Goal: Task Accomplishment & Management: Manage account settings

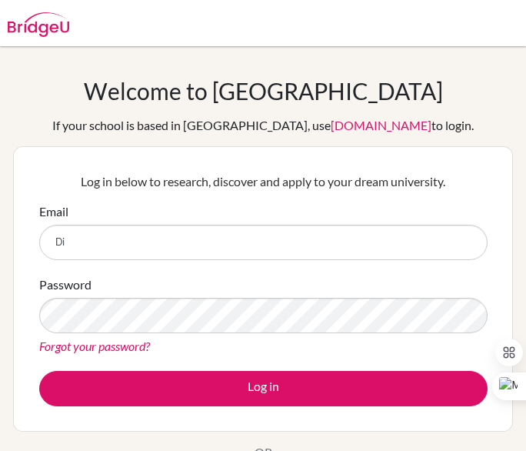
type input "[EMAIL_ADDRESS][DOMAIN_NAME]"
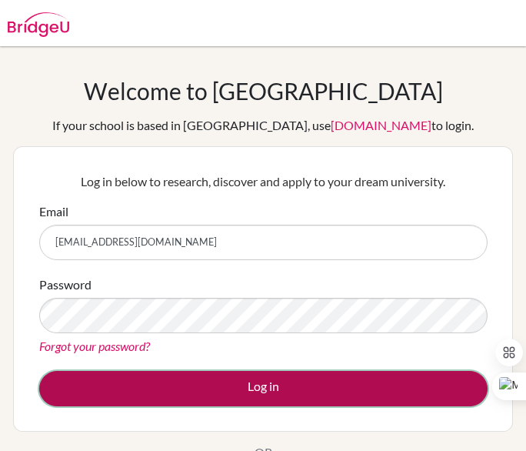
click at [320, 374] on button "Log in" at bounding box center [263, 388] width 448 height 35
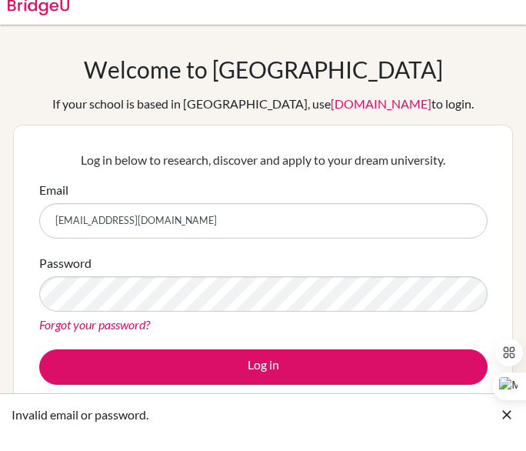
scroll to position [20, 0]
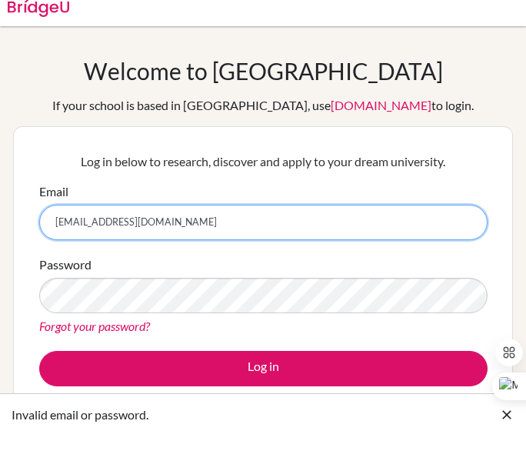
drag, startPoint x: 178, startPoint y: 231, endPoint x: 50, endPoint y: 229, distance: 127.6
click at [50, 229] on input "dia240379@diaestudents.com" at bounding box center [263, 222] width 448 height 35
type input "DIA1"
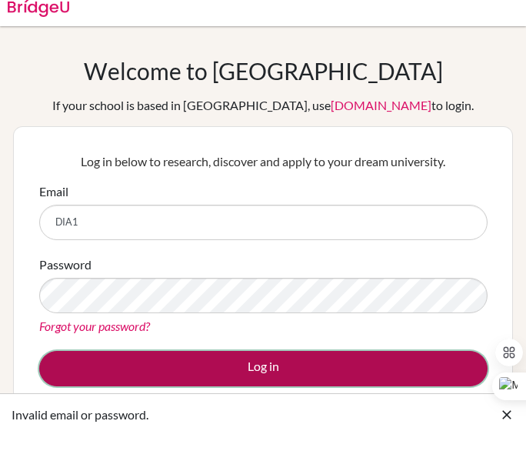
click at [324, 364] on button "Log in" at bounding box center [263, 368] width 448 height 35
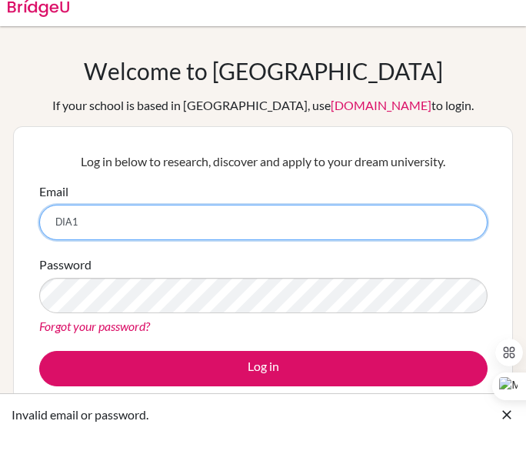
click at [222, 211] on input "DIA1" at bounding box center [263, 222] width 448 height 35
drag, startPoint x: 163, startPoint y: 222, endPoint x: 16, endPoint y: 230, distance: 147.0
click at [16, 230] on div "Log in below to research, discover and apply to your dream university. Email DI…" at bounding box center [263, 268] width 500 height 285
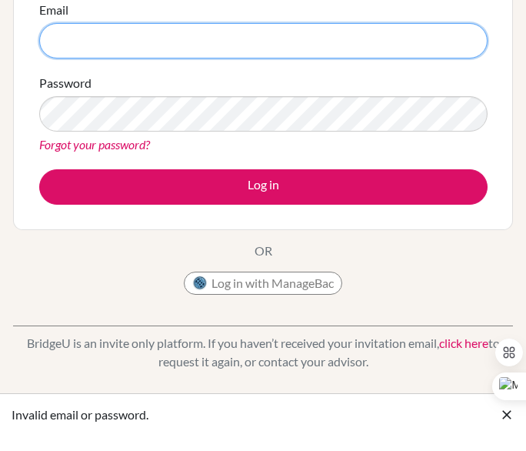
scroll to position [261, 0]
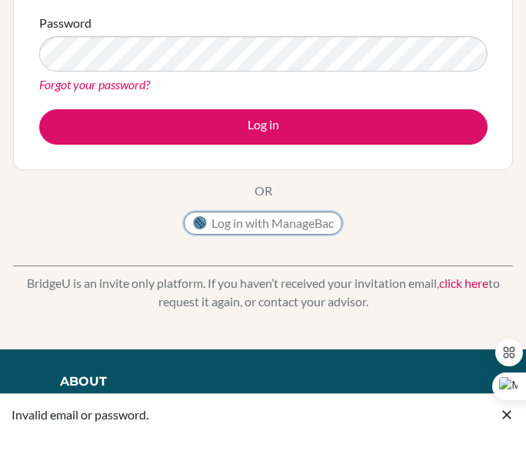
click at [203, 218] on img at bounding box center [199, 222] width 15 height 15
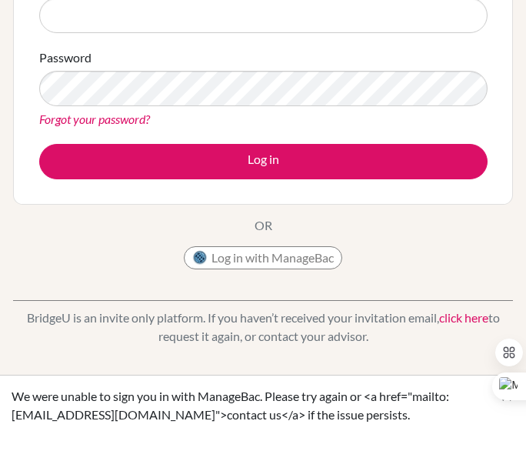
scroll to position [228, 0]
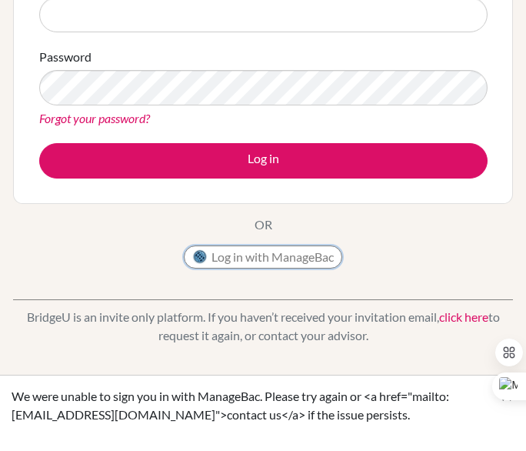
click at [278, 253] on button "Log in with ManageBac" at bounding box center [263, 256] width 158 height 23
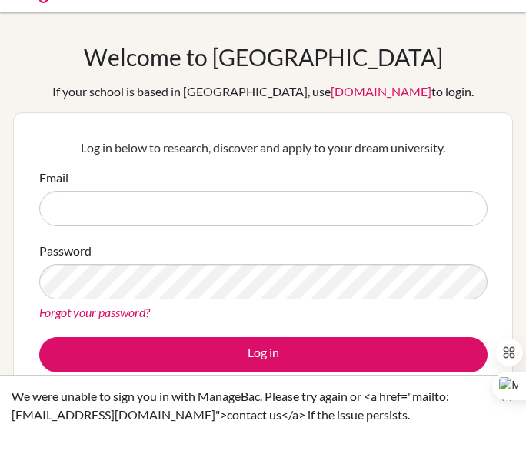
scroll to position [30, 0]
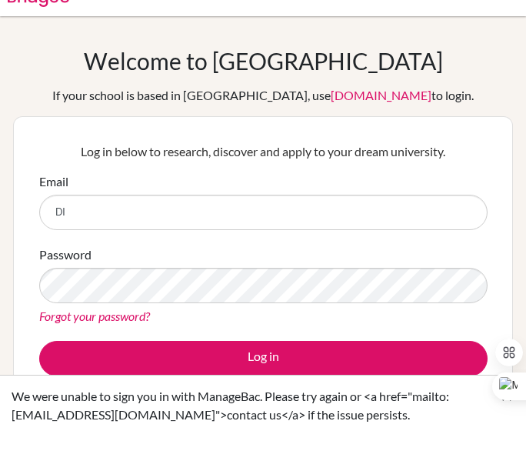
type input "[EMAIL_ADDRESS][DOMAIN_NAME]"
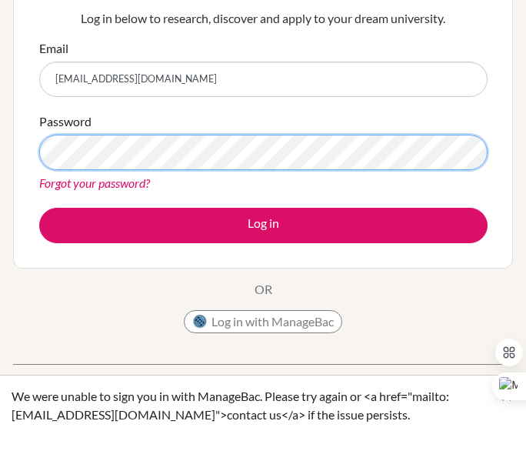
scroll to position [162, 0]
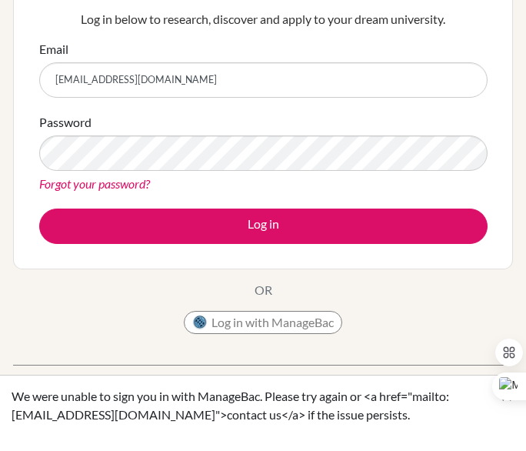
click at [447, 172] on div "Password Forgot your password?" at bounding box center [263, 153] width 448 height 80
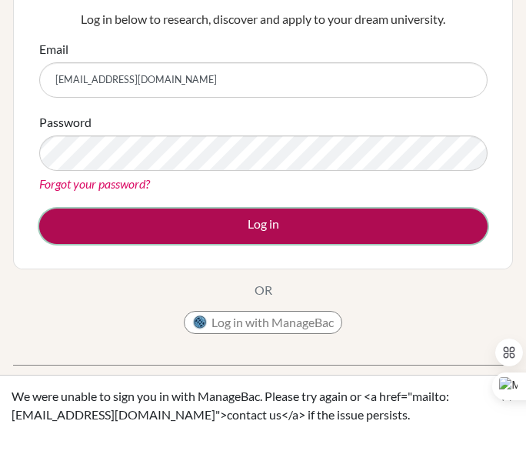
click at [418, 219] on button "Log in" at bounding box center [263, 225] width 448 height 35
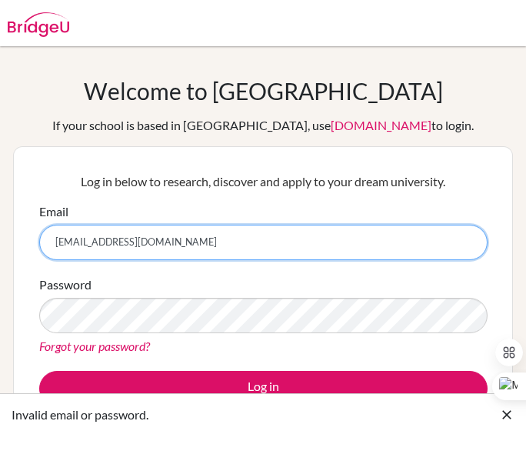
drag, startPoint x: 219, startPoint y: 247, endPoint x: 42, endPoint y: 242, distance: 176.9
click at [42, 242] on input "[EMAIL_ADDRESS][DOMAIN_NAME]" at bounding box center [263, 241] width 448 height 35
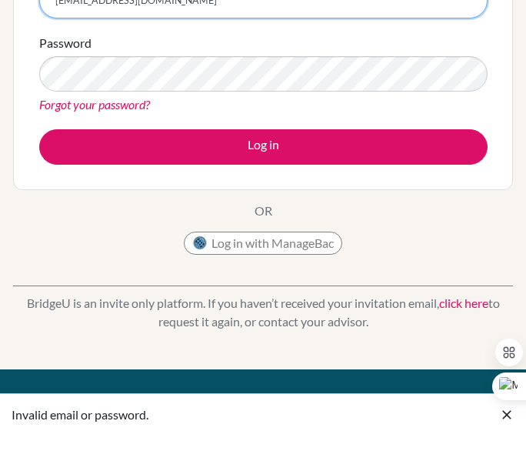
scroll to position [268, 0]
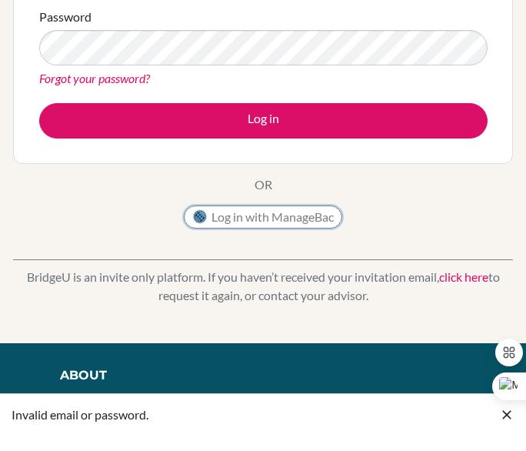
click at [268, 221] on button "Log in with ManageBac" at bounding box center [263, 216] width 158 height 23
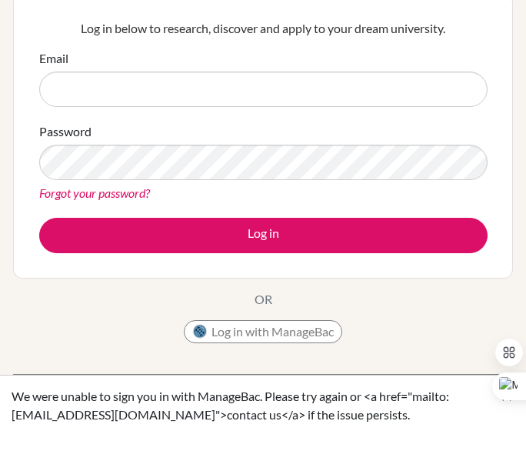
scroll to position [153, 0]
click at [224, 331] on button "Log in with ManageBac" at bounding box center [263, 331] width 158 height 23
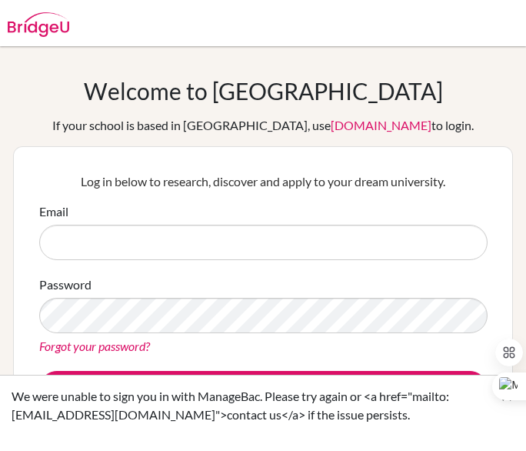
click at [243, 290] on div "Password Forgot your password?" at bounding box center [263, 315] width 448 height 80
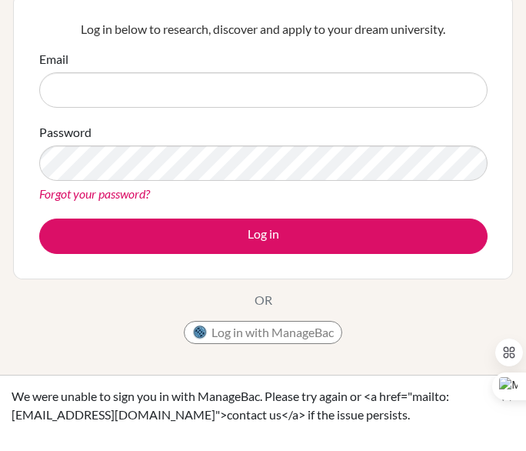
scroll to position [45, 0]
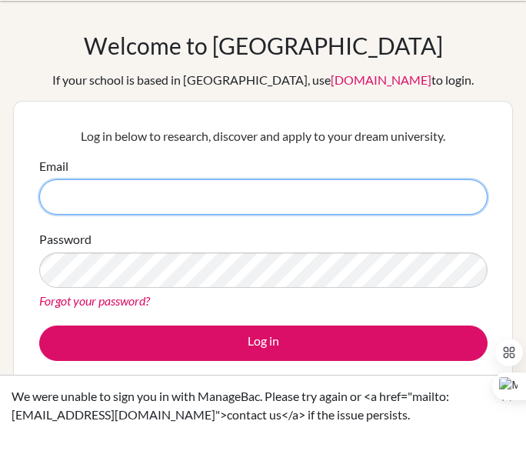
click at [169, 185] on input "Email" at bounding box center [263, 196] width 448 height 35
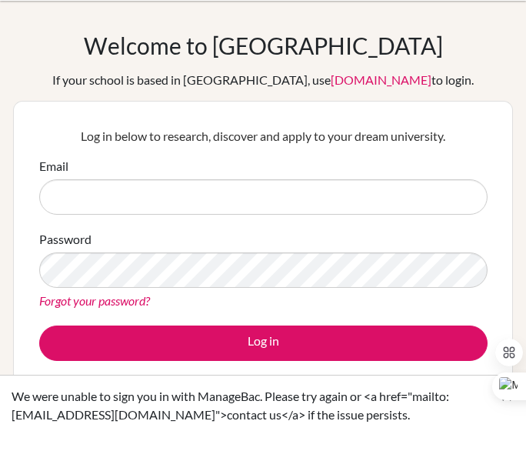
click at [134, 193] on input "Email" at bounding box center [263, 196] width 448 height 35
click at [137, 189] on input "Email" at bounding box center [263, 196] width 448 height 35
type input "dia240379@diaestudents.com"
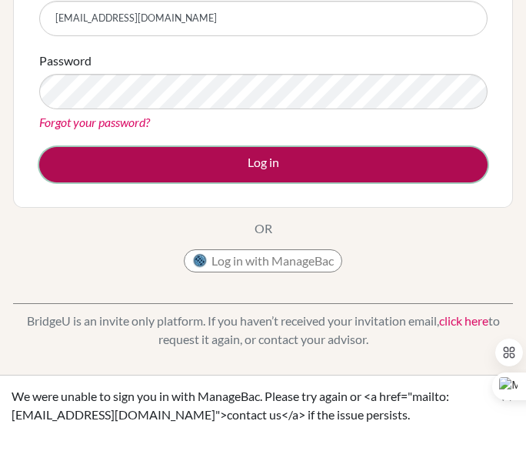
click at [250, 164] on button "Log in" at bounding box center [263, 164] width 448 height 35
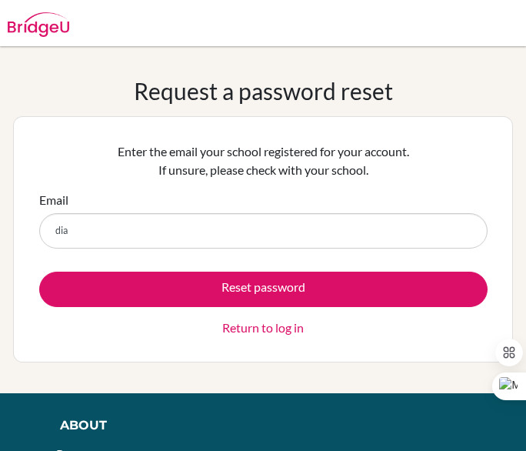
type input "[EMAIL_ADDRESS][DOMAIN_NAME]"
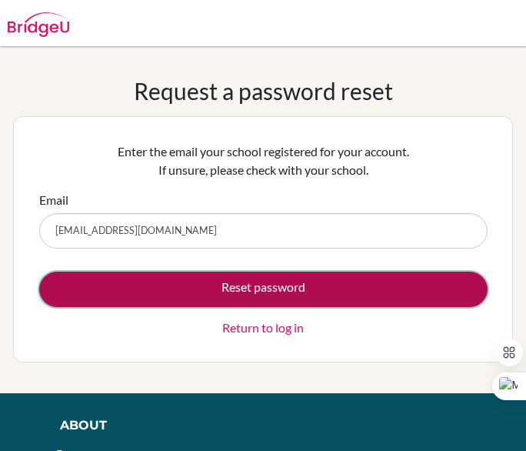
click at [167, 285] on button "Reset password" at bounding box center [263, 288] width 448 height 35
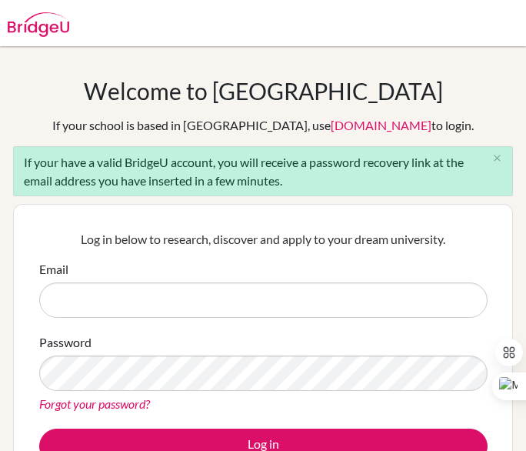
click at [183, 236] on p "Log in below to research, discover and apply to your dream university." at bounding box center [263, 239] width 448 height 18
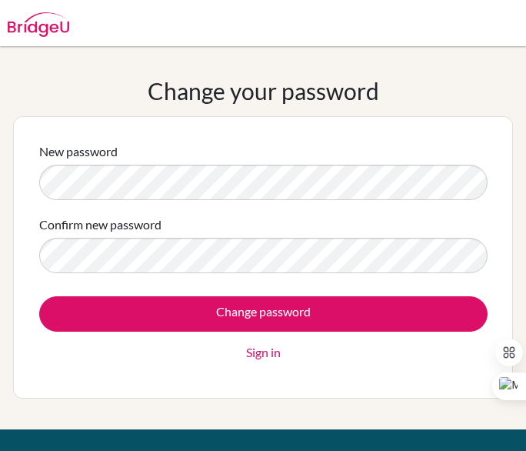
click at [27, 179] on div "New password Confirm new password Change password Sign in" at bounding box center [263, 257] width 500 height 282
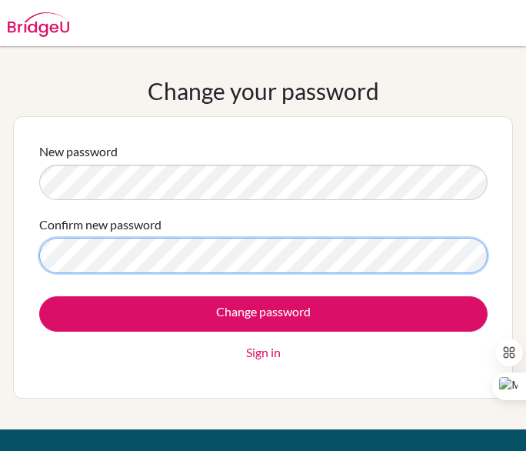
click at [0, 273] on html "Your browser is not supported by [PERSON_NAME]. Please use Internet Explorer 11…" at bounding box center [263, 225] width 526 height 451
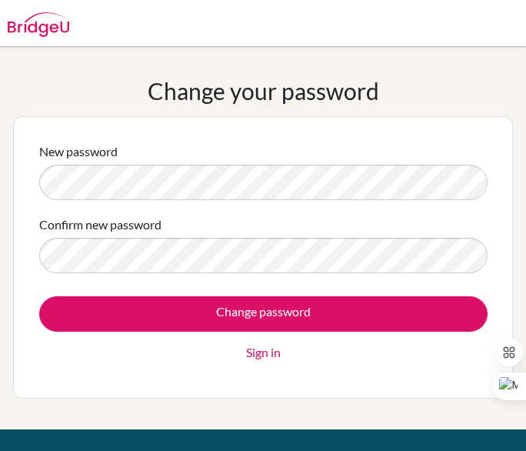
click at [450, 215] on div "Confirm new password" at bounding box center [263, 244] width 448 height 58
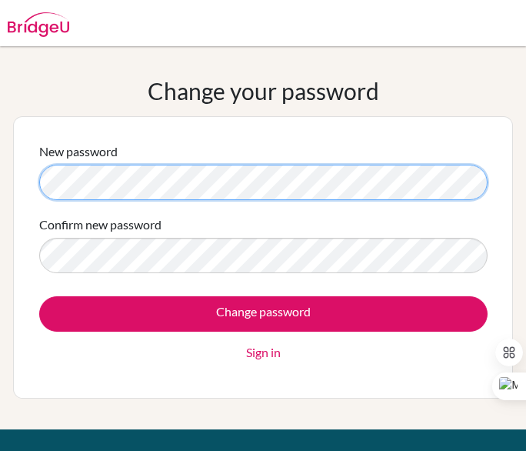
click at [27, 181] on div "New password Confirm new password Change password Sign in" at bounding box center [263, 257] width 500 height 282
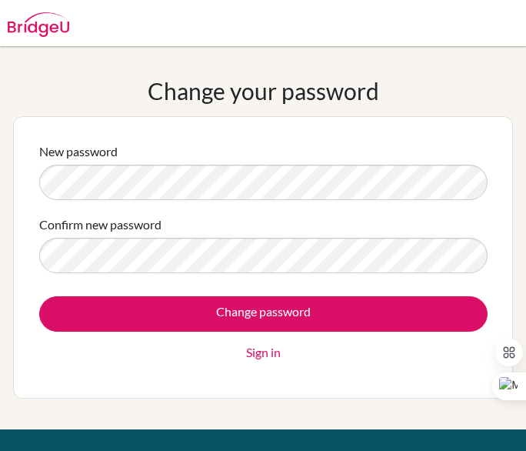
click at [367, 136] on div "New password Confirm new password Change password Sign in" at bounding box center [262, 257] width 467 height 250
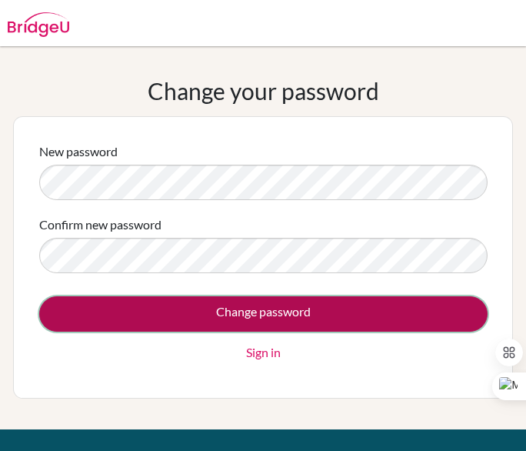
click at [338, 314] on input "Change password" at bounding box center [263, 313] width 448 height 35
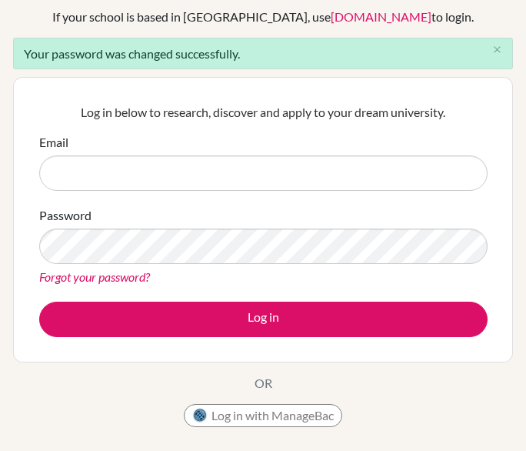
scroll to position [109, 0]
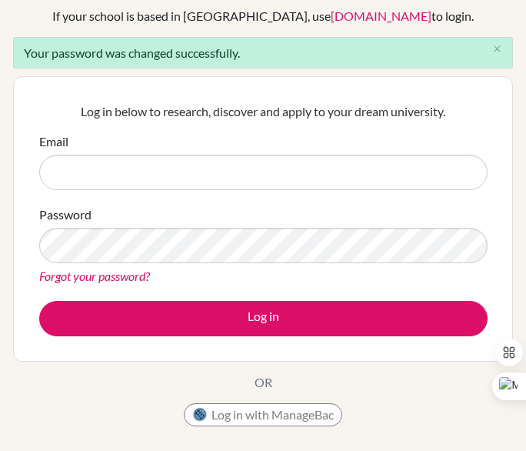
click at [201, 168] on input "Email" at bounding box center [263, 172] width 448 height 35
type input "[EMAIL_ADDRESS][DOMAIN_NAME]"
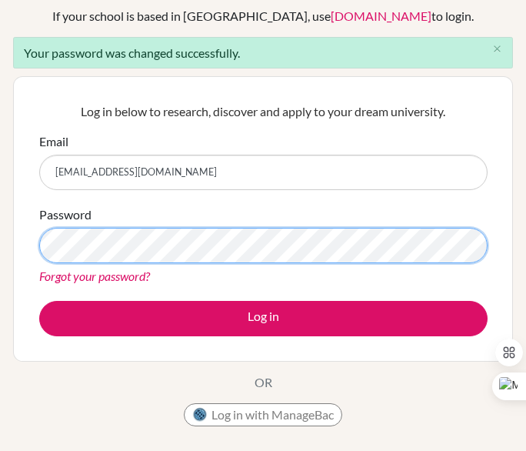
click at [7, 244] on div "Welcome to [GEOGRAPHIC_DATA] If your school is based in [GEOGRAPHIC_DATA], use …" at bounding box center [263, 239] width 526 height 542
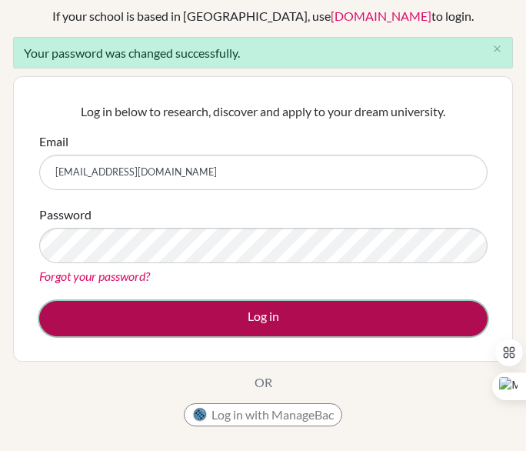
click at [347, 309] on button "Log in" at bounding box center [263, 318] width 448 height 35
